Goal: Task Accomplishment & Management: Manage account settings

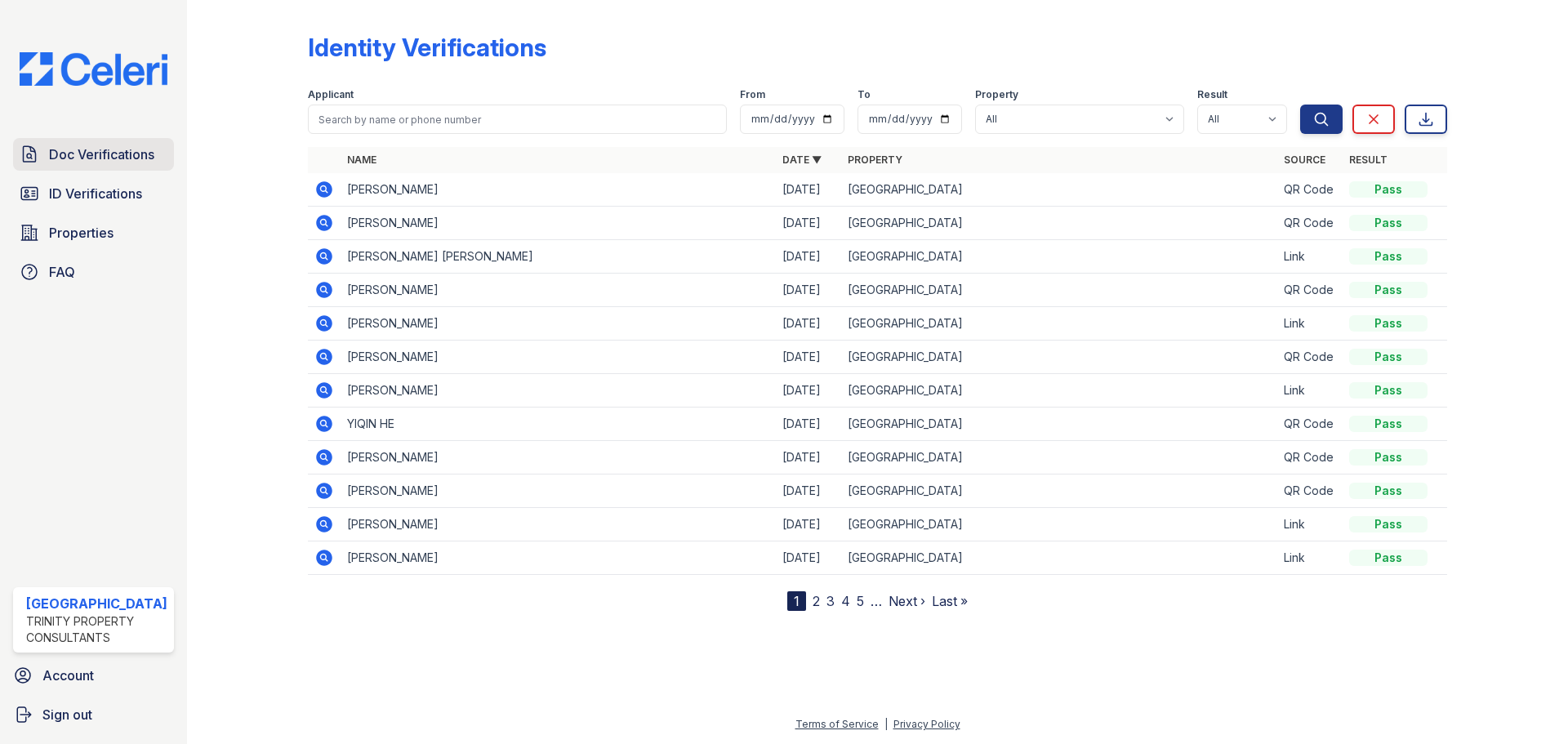
click at [97, 159] on span "Doc Verifications" at bounding box center [101, 154] width 105 height 20
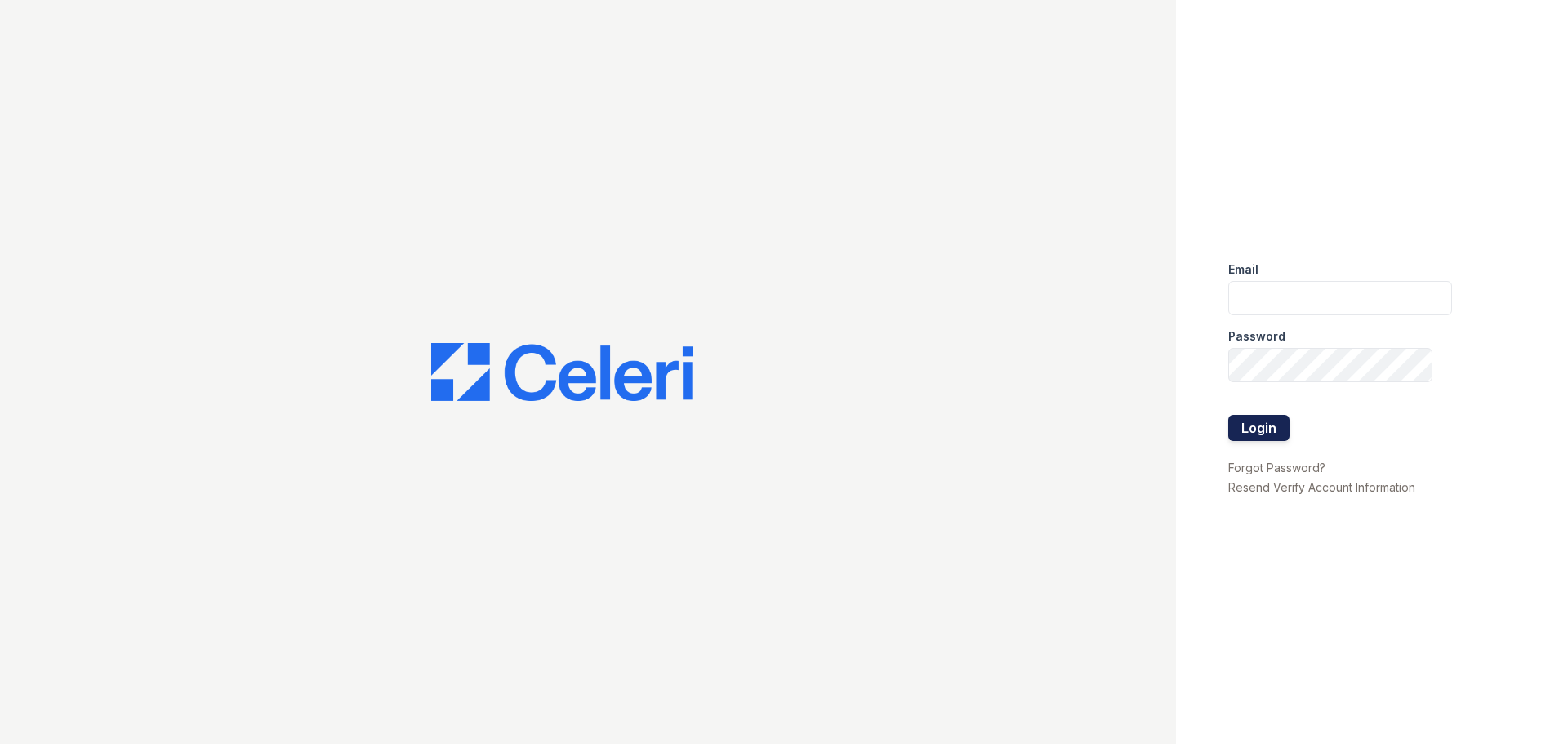
type input "[EMAIL_ADDRESS][DOMAIN_NAME]"
click at [1267, 427] on button "Login" at bounding box center [1259, 428] width 61 height 26
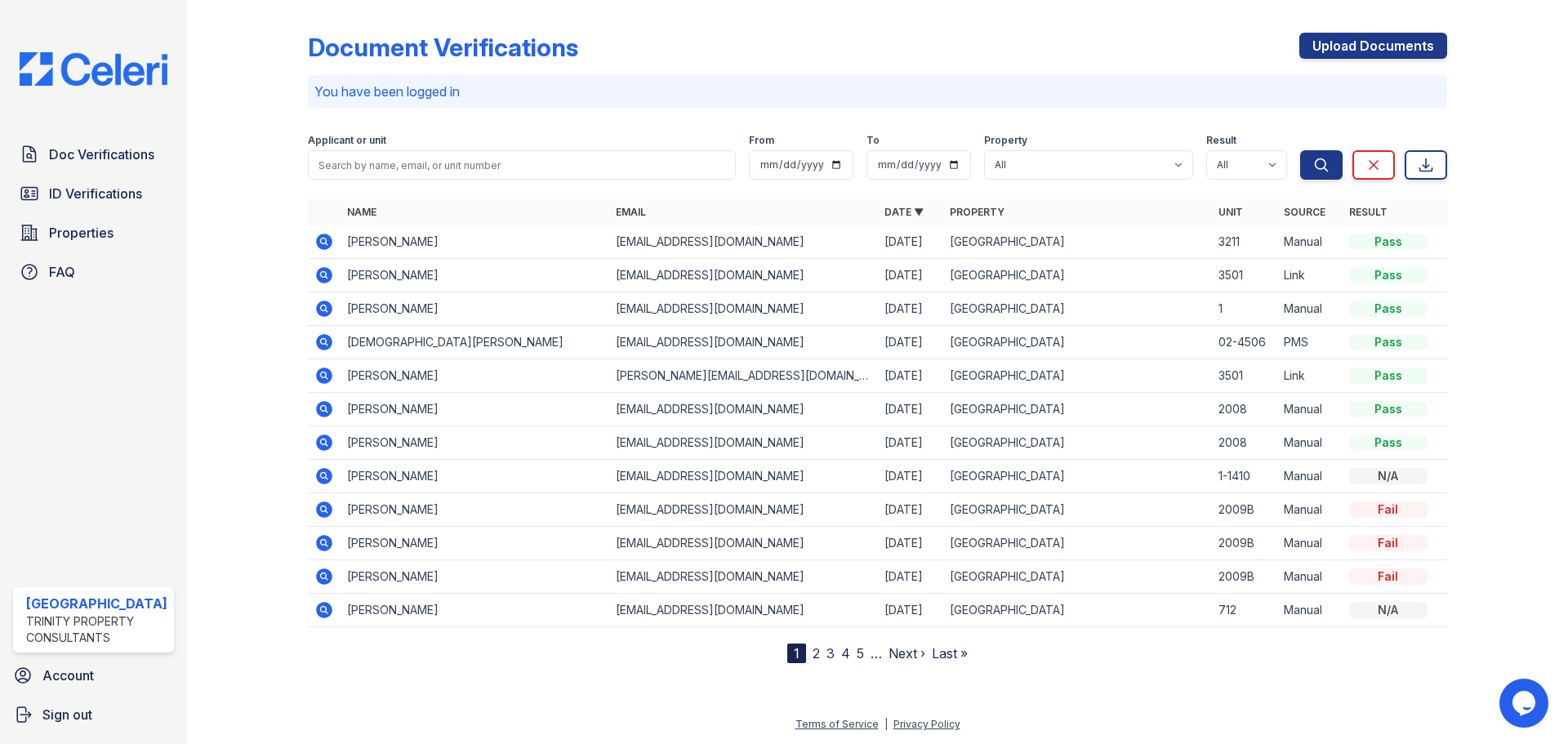
click at [327, 240] on icon at bounding box center [324, 241] width 16 height 16
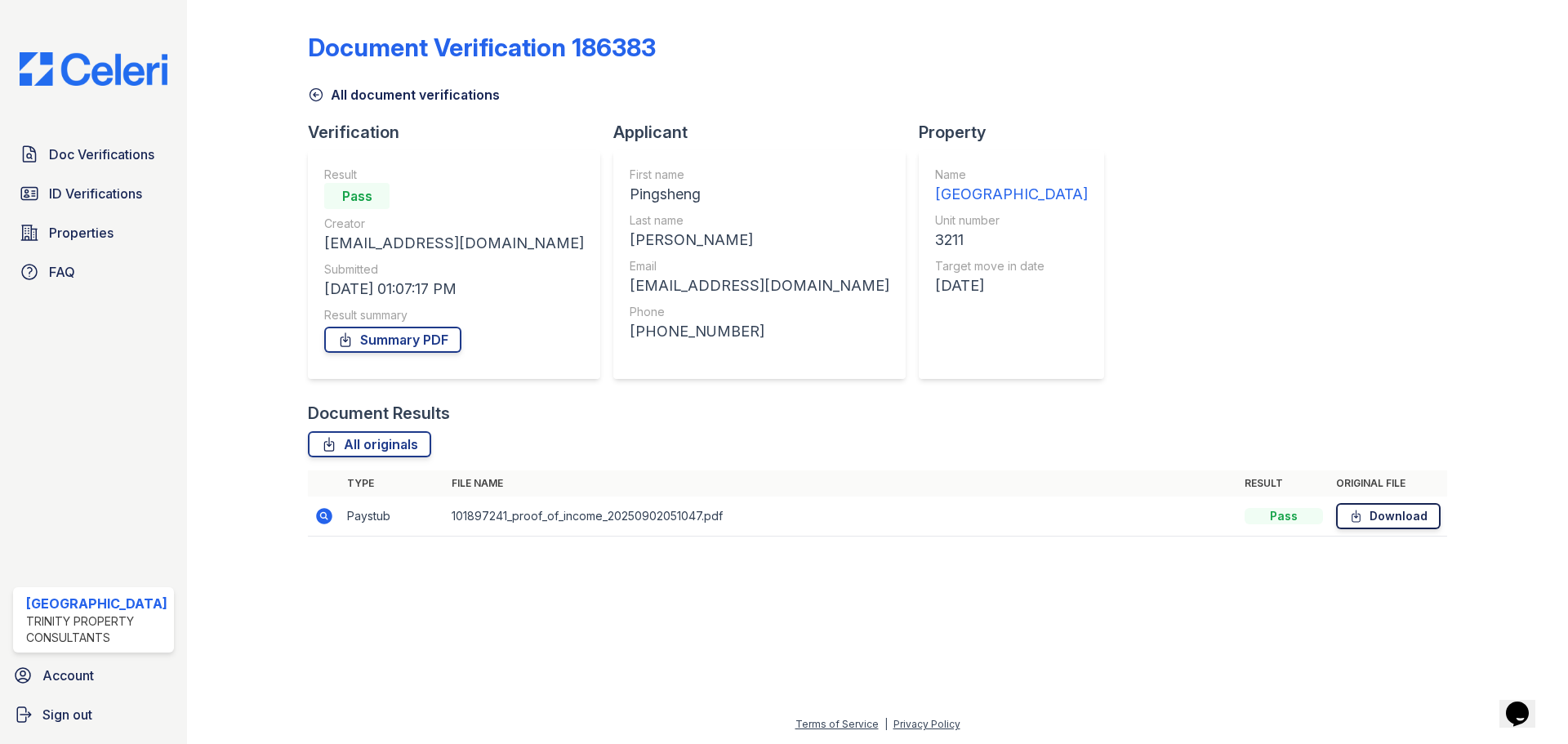
click at [1390, 519] on link "Download" at bounding box center [1388, 516] width 105 height 26
